Goal: Task Accomplishment & Management: Use online tool/utility

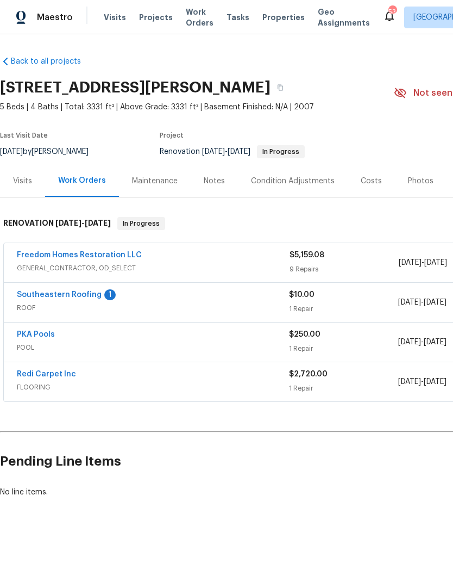
click at [208, 189] on div "Notes" at bounding box center [214, 181] width 47 height 32
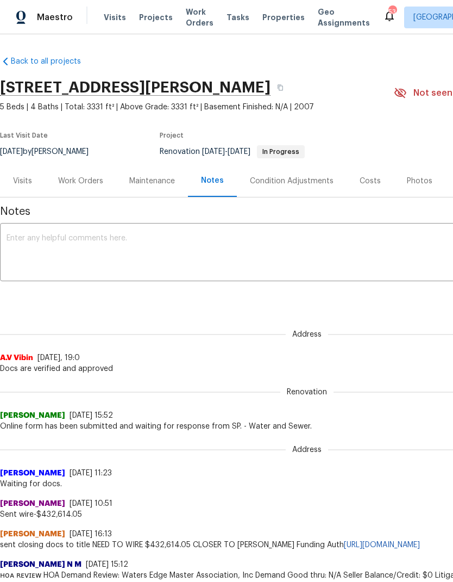
click at [342, 245] on textarea at bounding box center [307, 253] width 601 height 38
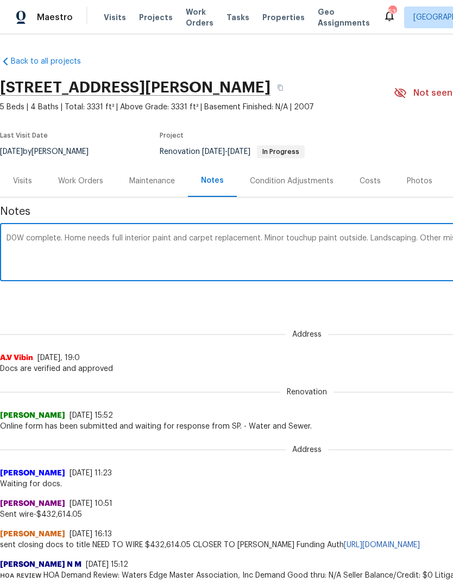
scroll to position [0, 161]
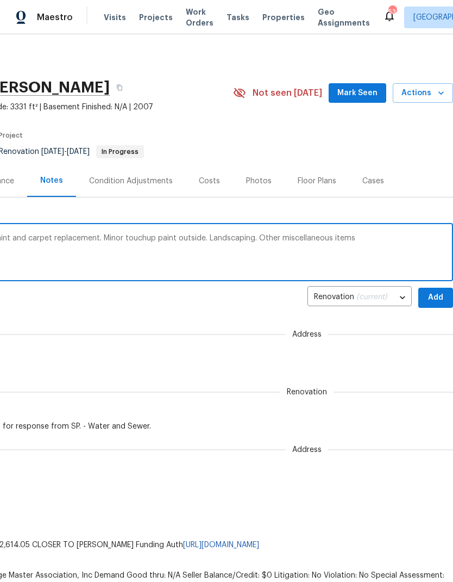
type textarea "D0W complete. Home needs full interior paint and carpet replacement. Minor touc…"
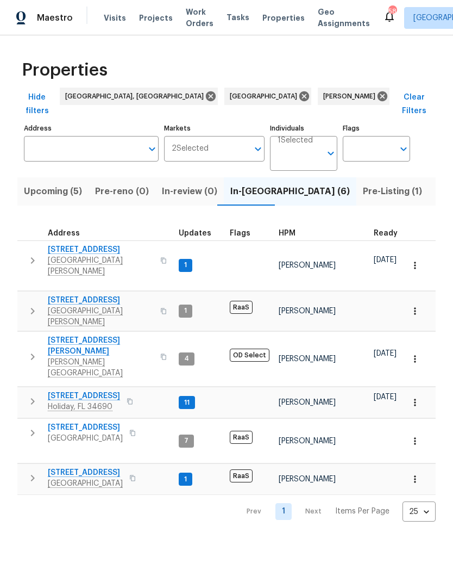
click at [40, 390] on button "button" at bounding box center [33, 401] width 22 height 22
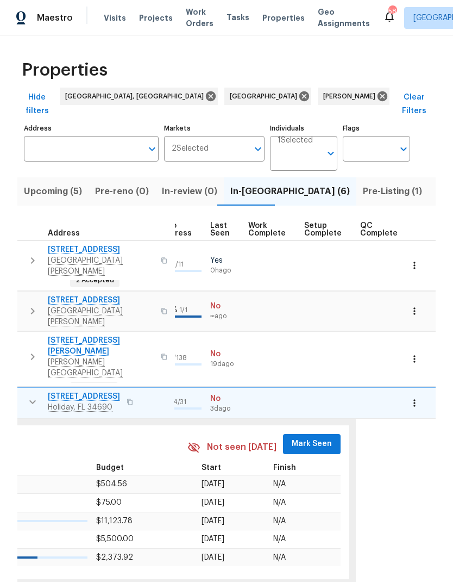
scroll to position [0, 517]
click at [301, 437] on span "Mark Seen" at bounding box center [312, 444] width 40 height 14
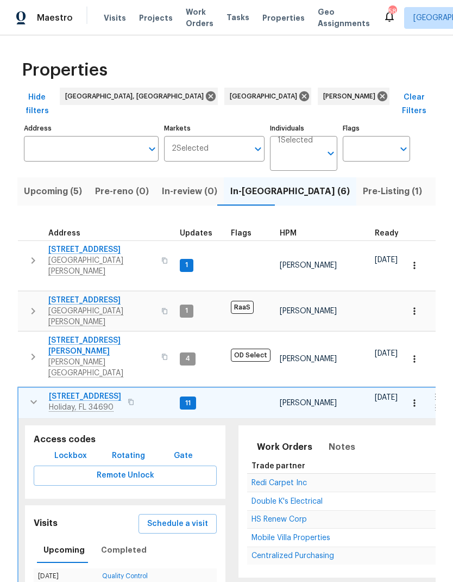
scroll to position [0, 0]
click at [31, 395] on icon "button" at bounding box center [33, 401] width 13 height 13
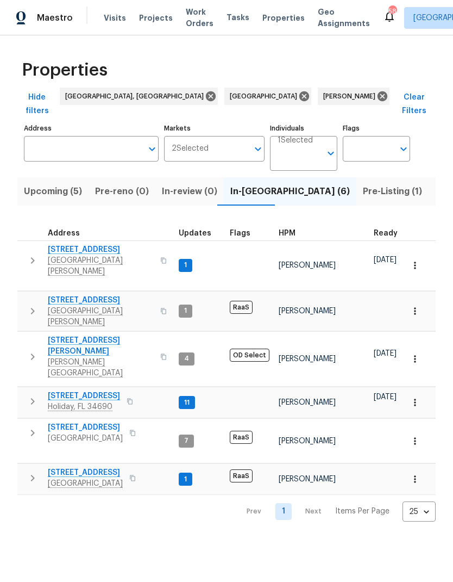
click at [435, 184] on span "Listed (43)" at bounding box center [458, 191] width 47 height 15
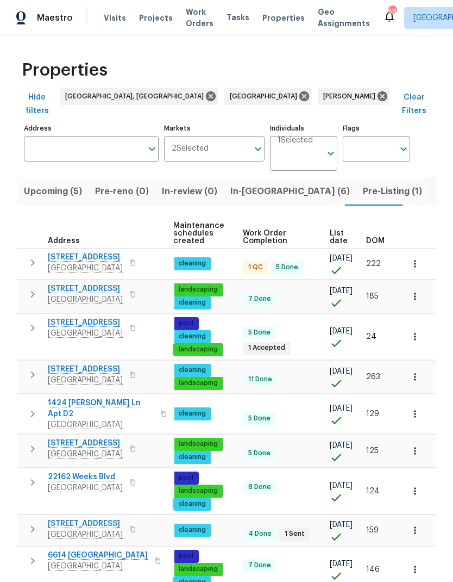
scroll to position [0, 158]
click at [379, 237] on span "DOM" at bounding box center [375, 241] width 18 height 8
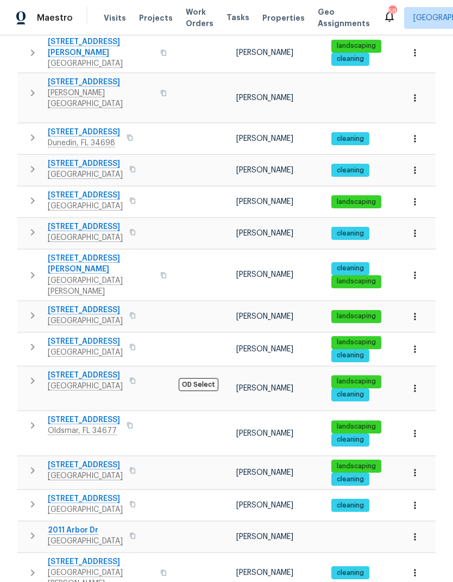
scroll to position [383, 0]
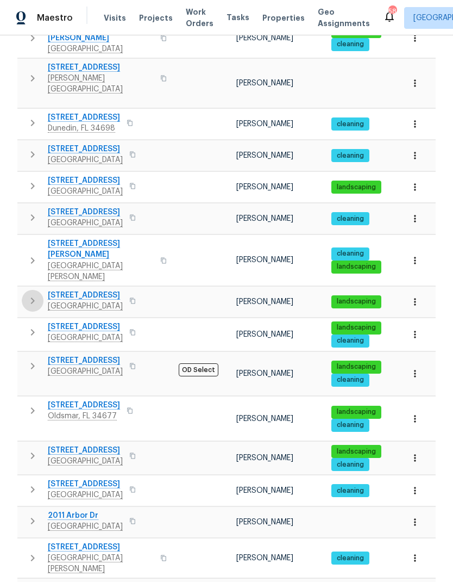
click at [30, 294] on icon "button" at bounding box center [32, 300] width 13 height 13
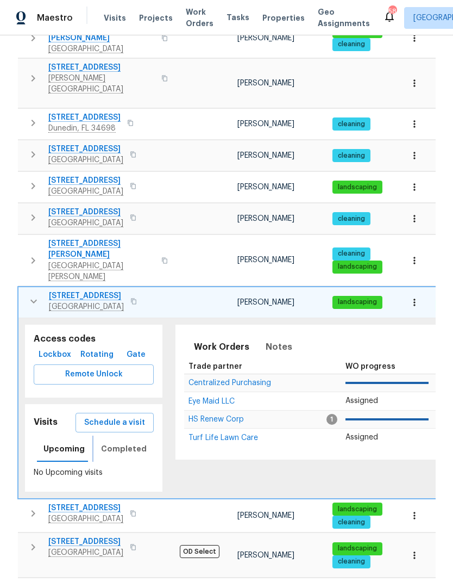
click at [110, 442] on span "Completed" at bounding box center [124, 449] width 46 height 14
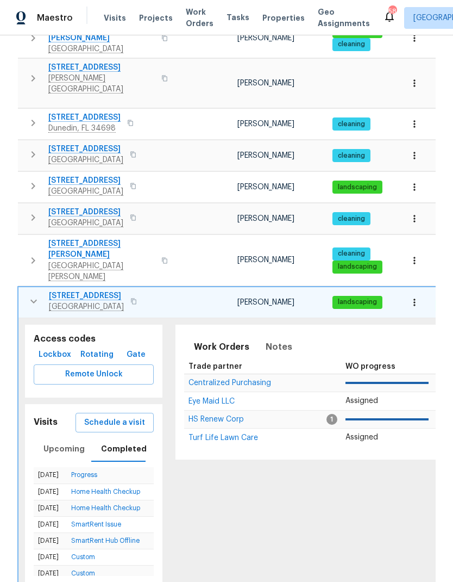
click at [94, 416] on span "Schedule a visit" at bounding box center [114, 423] width 61 height 14
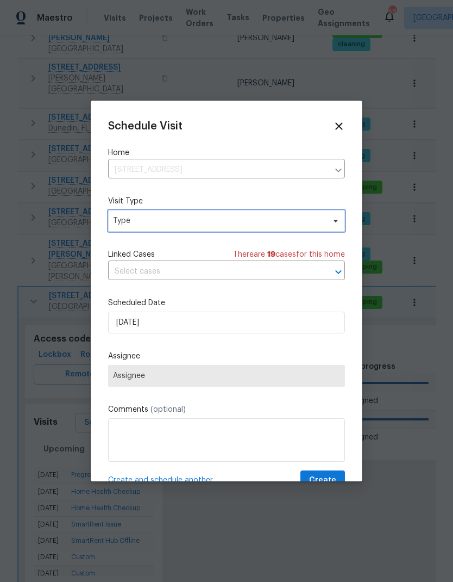
click at [126, 225] on span "Type" at bounding box center [218, 220] width 211 height 11
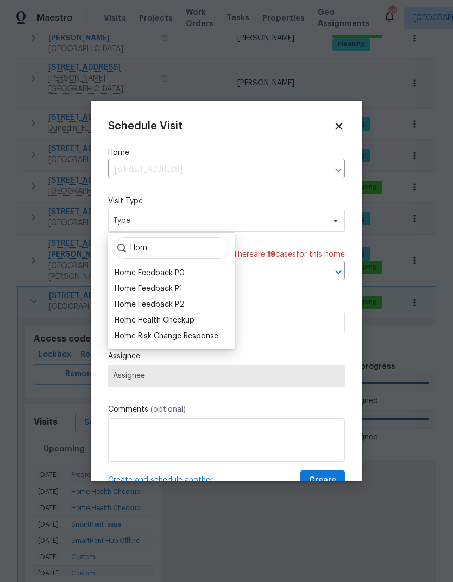
type input "Hom"
click at [121, 318] on div "Home Health Checkup" at bounding box center [155, 320] width 80 height 11
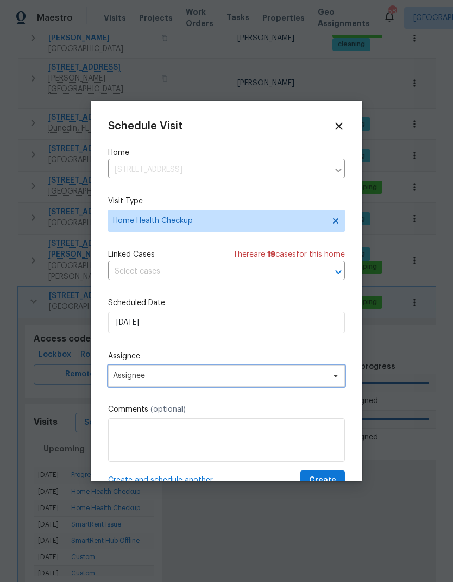
click at [117, 377] on span "Assignee" at bounding box center [219, 375] width 213 height 9
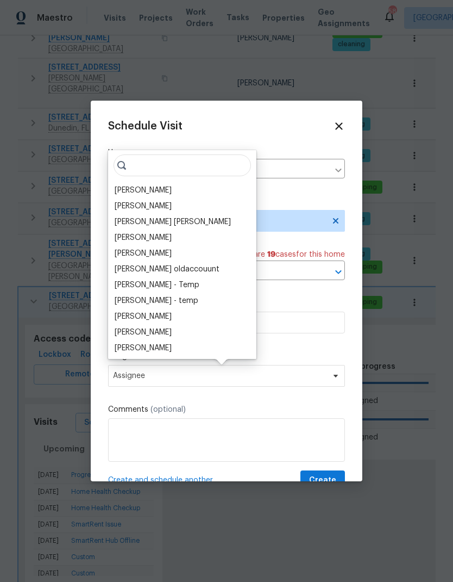
click at [115, 189] on div "[PERSON_NAME]" at bounding box center [143, 190] width 57 height 11
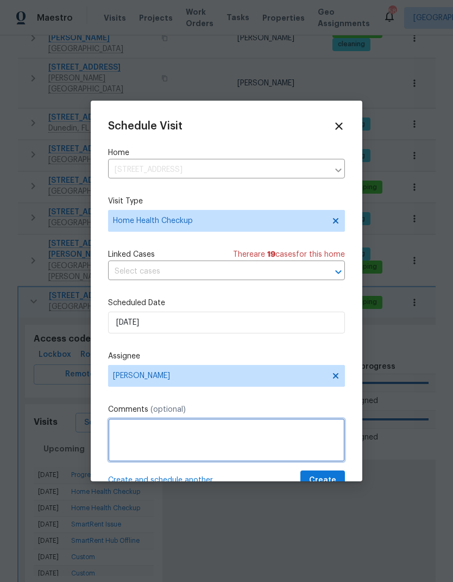
click at [334, 462] on textarea at bounding box center [226, 439] width 237 height 43
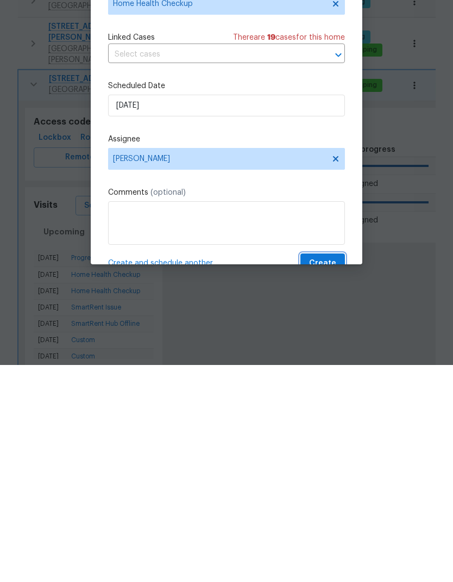
click at [330, 474] on span "Create" at bounding box center [322, 481] width 27 height 14
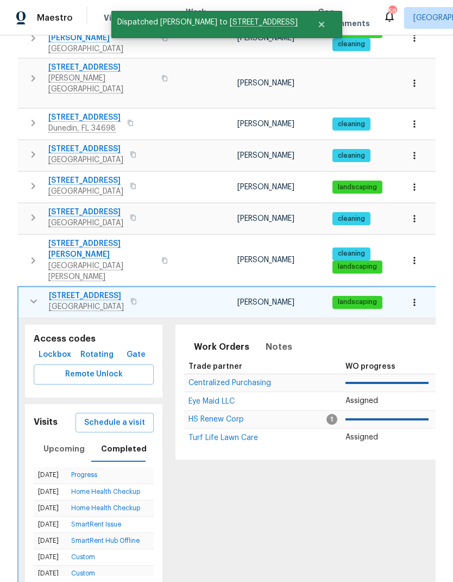
click at [30, 295] on icon "button" at bounding box center [33, 301] width 13 height 13
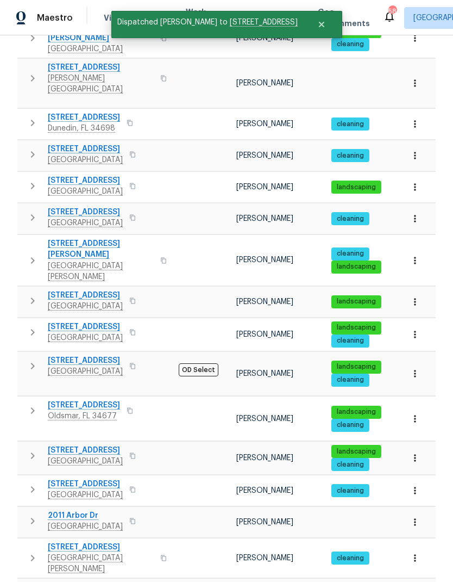
click at [30, 326] on icon "button" at bounding box center [32, 332] width 13 height 13
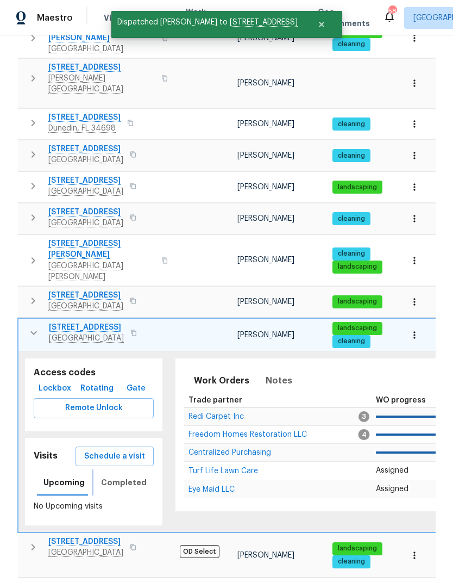
click at [106, 476] on span "Completed" at bounding box center [124, 483] width 46 height 14
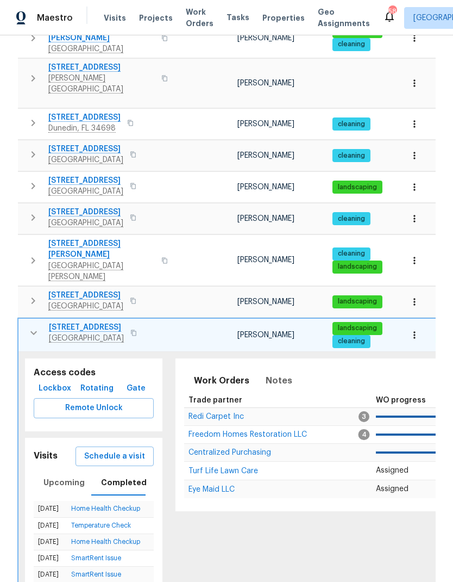
click at [94, 450] on span "Schedule a visit" at bounding box center [114, 457] width 61 height 14
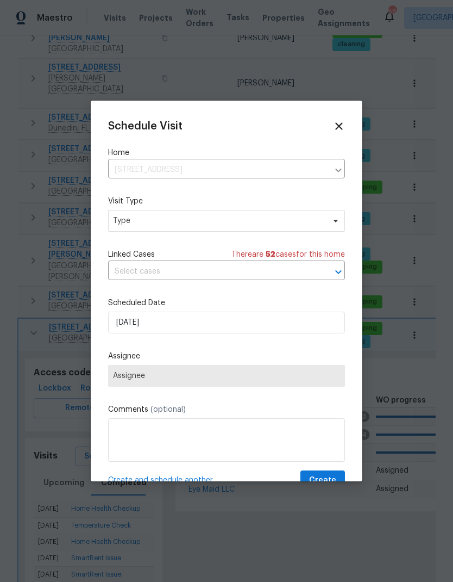
click at [130, 240] on div "Schedule Visit Home 8103 Rhanbuoy Rd, Spring Hill, FL 34606 ​ Visit Type Type L…" at bounding box center [226, 304] width 237 height 372
click at [126, 221] on span "Type" at bounding box center [218, 220] width 211 height 11
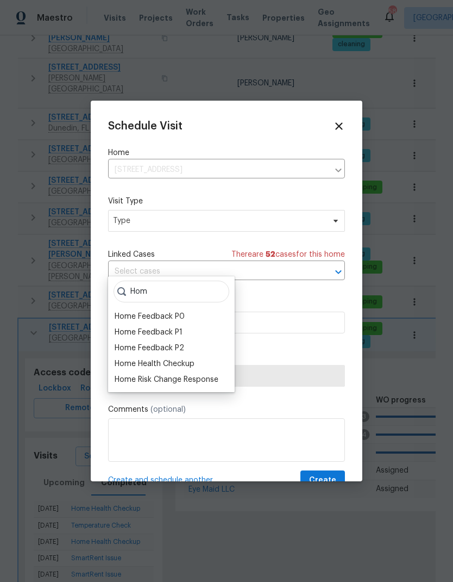
type input "Hom"
click at [126, 358] on div "Home Health Checkup" at bounding box center [155, 363] width 80 height 11
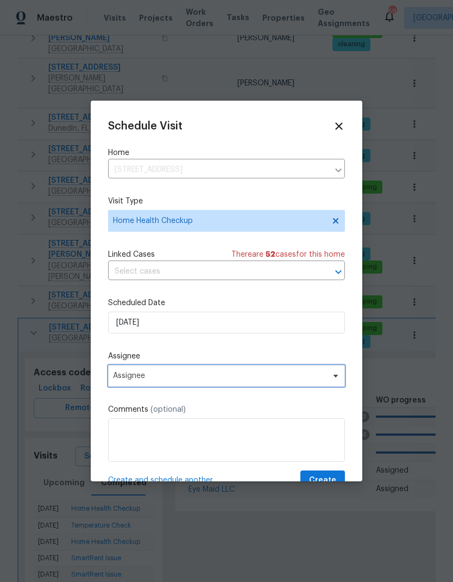
click at [120, 380] on span "Assignee" at bounding box center [219, 375] width 213 height 9
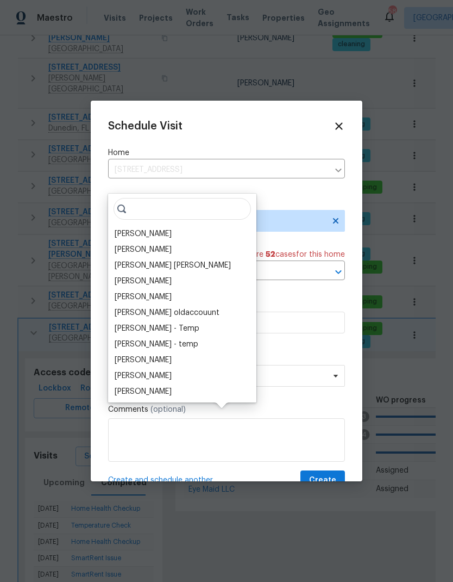
click at [121, 228] on div "[PERSON_NAME]" at bounding box center [143, 233] width 57 height 11
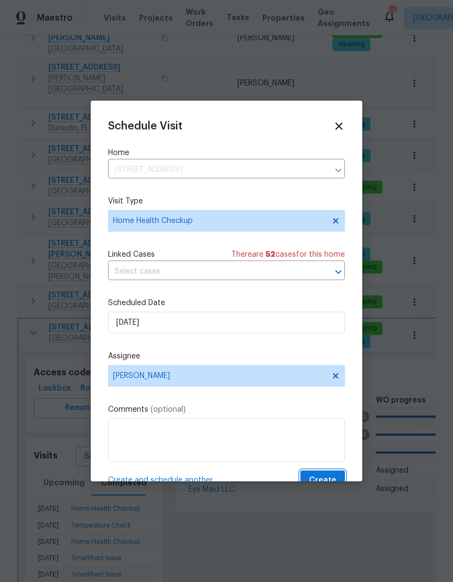
click at [329, 478] on span "Create" at bounding box center [322, 481] width 27 height 14
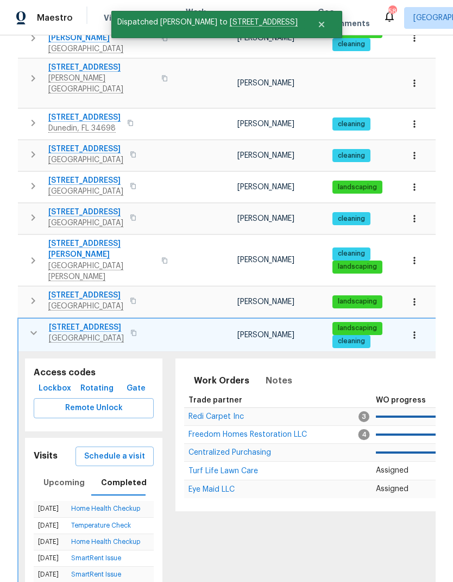
click at [30, 331] on icon "button" at bounding box center [33, 333] width 7 height 4
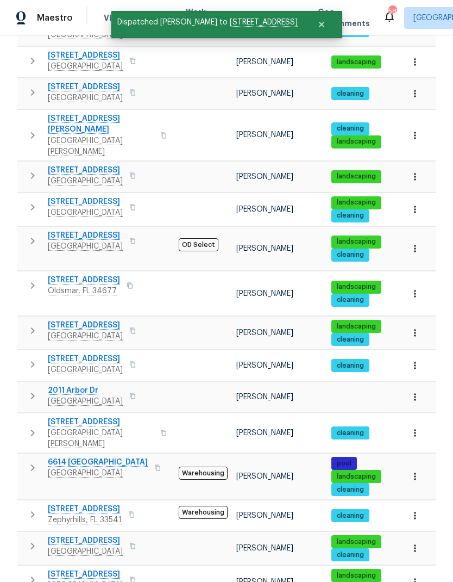
scroll to position [507, 0]
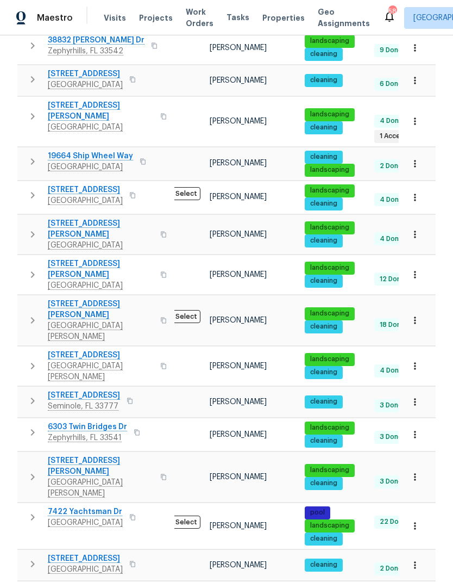
scroll to position [9, 18]
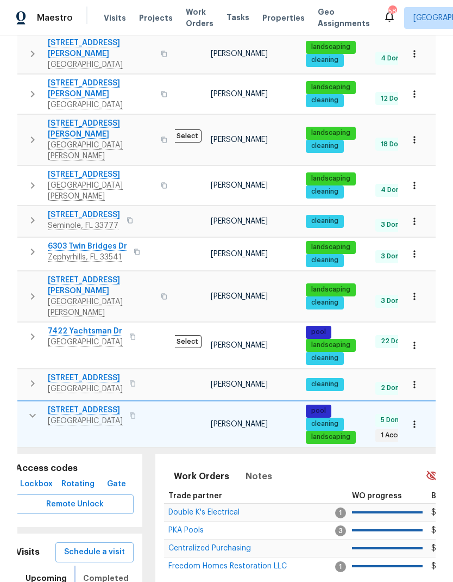
click at [94, 571] on span "Completed" at bounding box center [106, 578] width 46 height 14
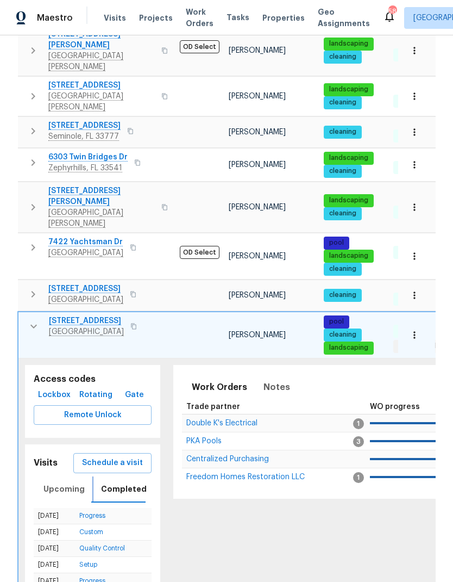
scroll to position [0, 0]
click at [99, 456] on span "Schedule a visit" at bounding box center [112, 463] width 61 height 14
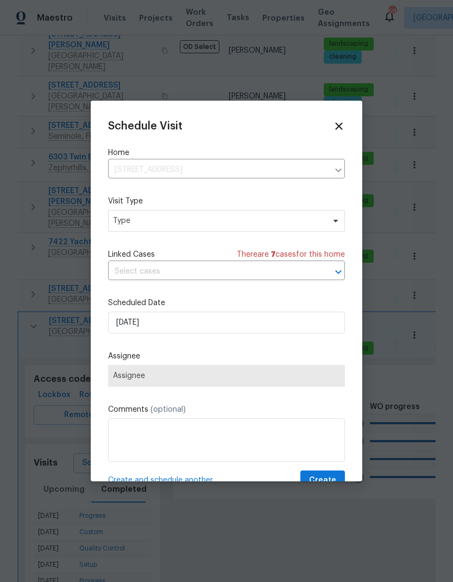
click at [340, 128] on icon at bounding box center [339, 126] width 12 height 12
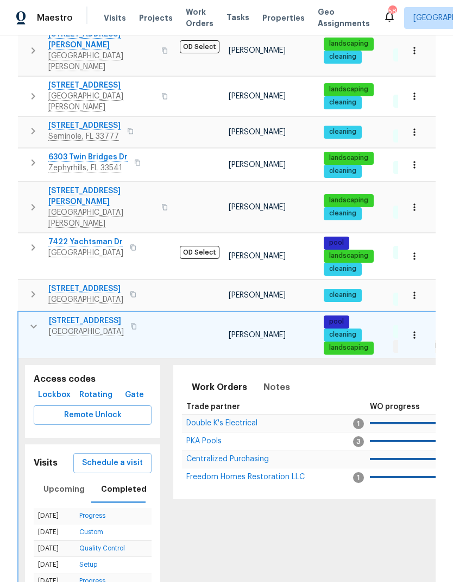
scroll to position [9, 0]
click at [32, 320] on icon "button" at bounding box center [33, 326] width 13 height 13
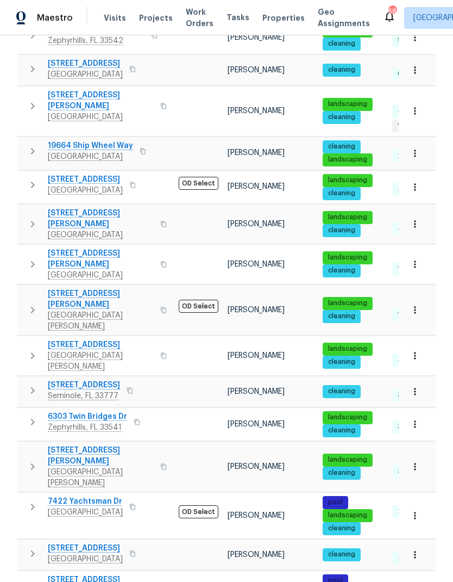
scroll to position [297, 0]
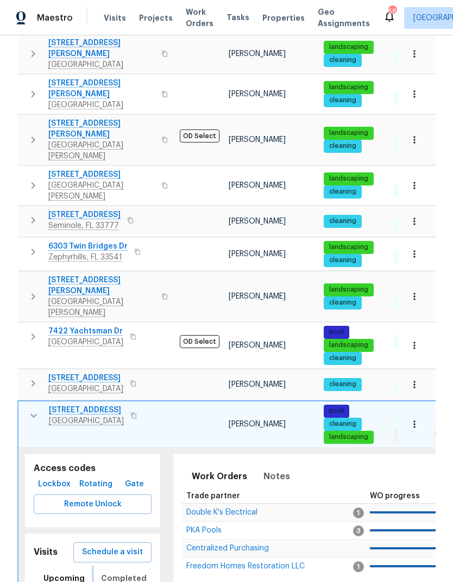
click at [108, 571] on span "Completed" at bounding box center [124, 578] width 46 height 14
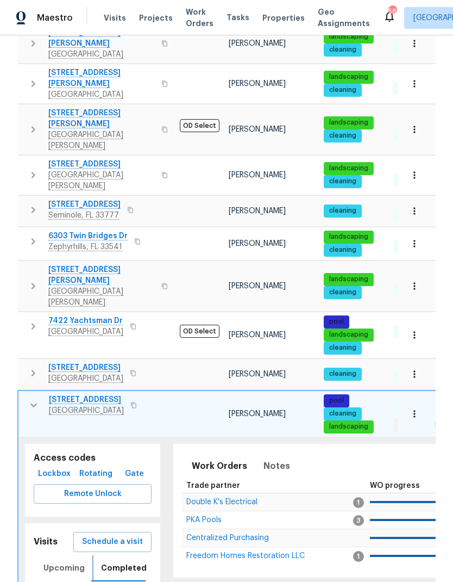
scroll to position [493, 0]
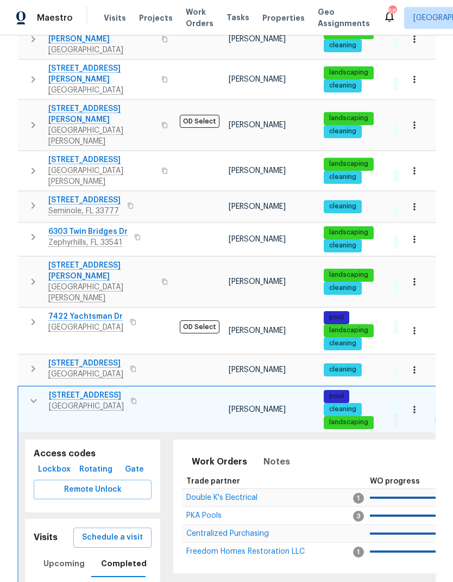
click at [32, 394] on icon "button" at bounding box center [33, 400] width 13 height 13
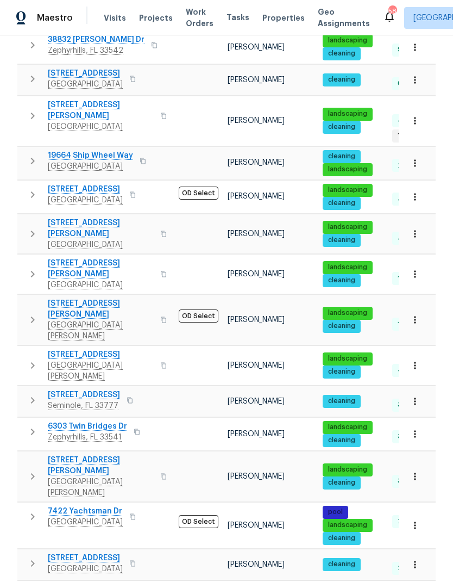
scroll to position [297, 0]
